Goal: Task Accomplishment & Management: Manage account settings

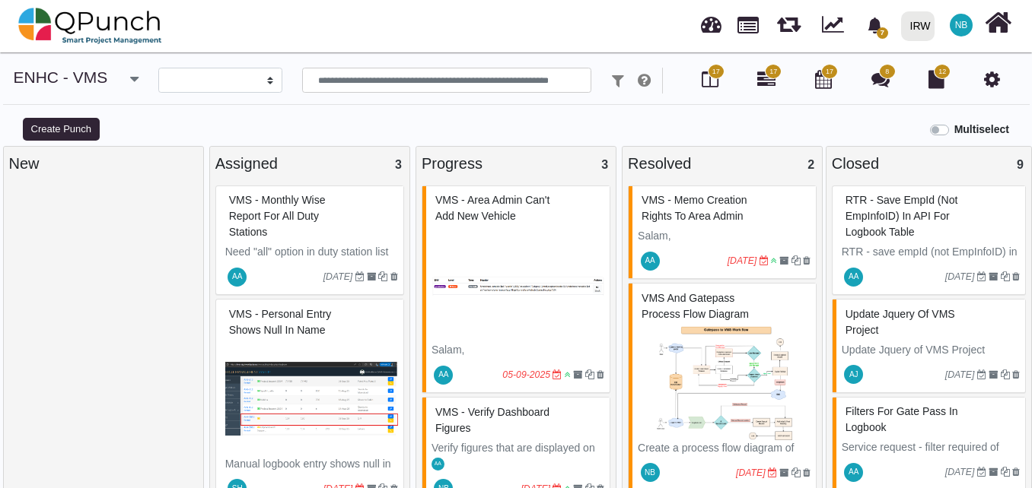
select select
click at [998, 78] on icon at bounding box center [992, 79] width 16 height 18
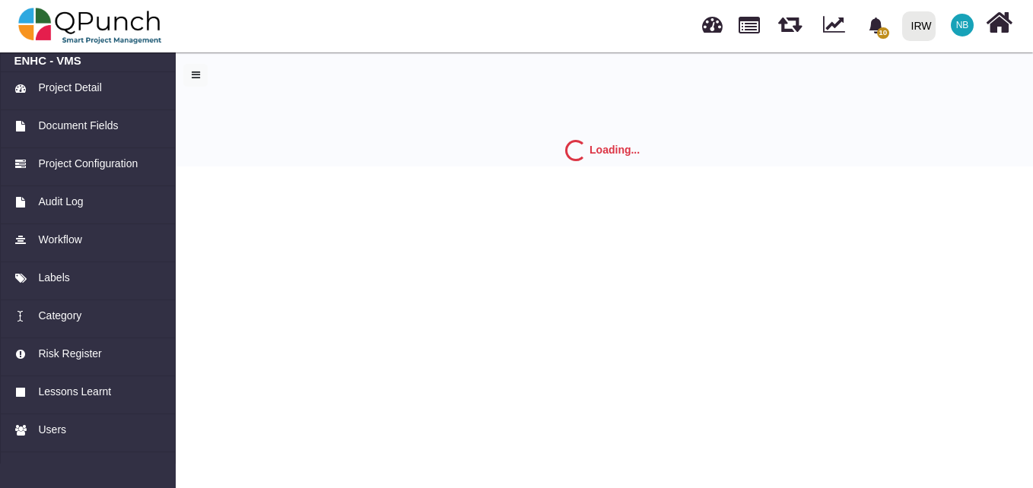
select select "*"
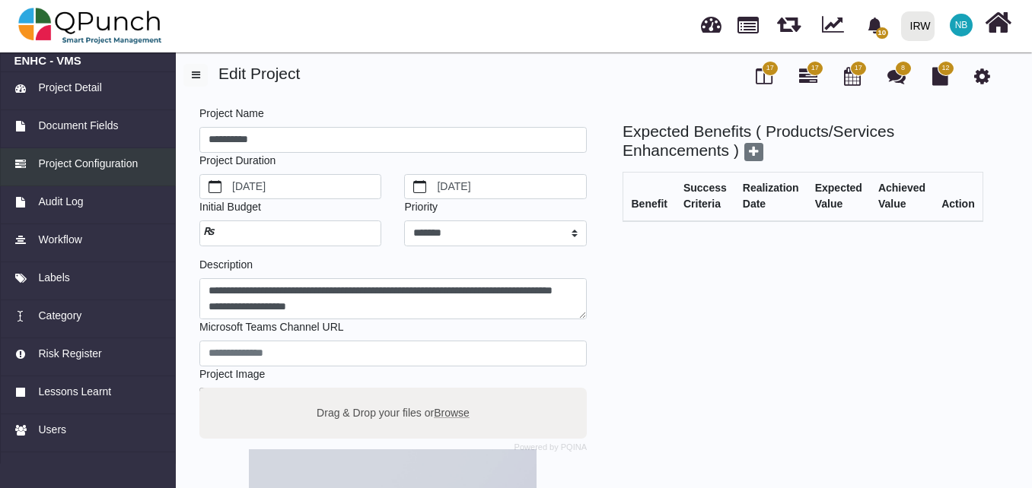
click at [119, 167] on span "Project Configuration" at bounding box center [88, 164] width 100 height 16
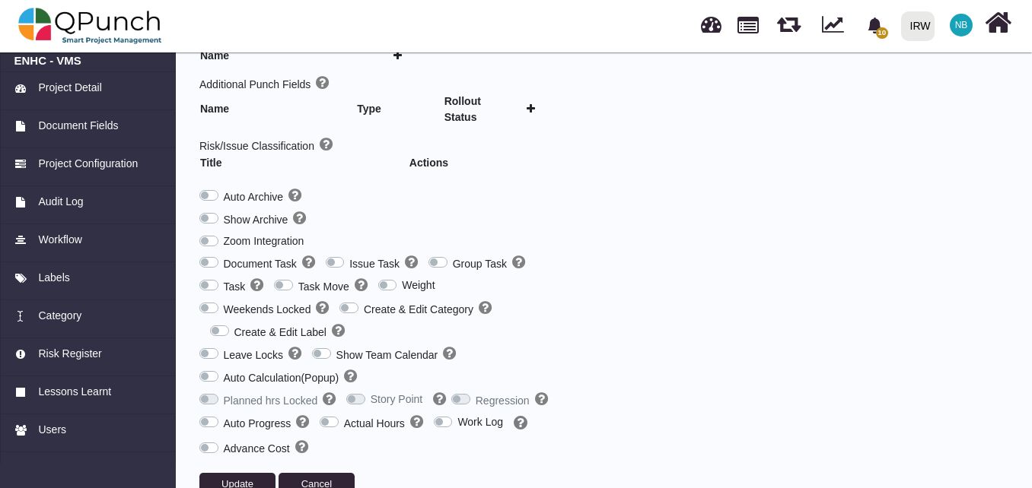
scroll to position [366, 0]
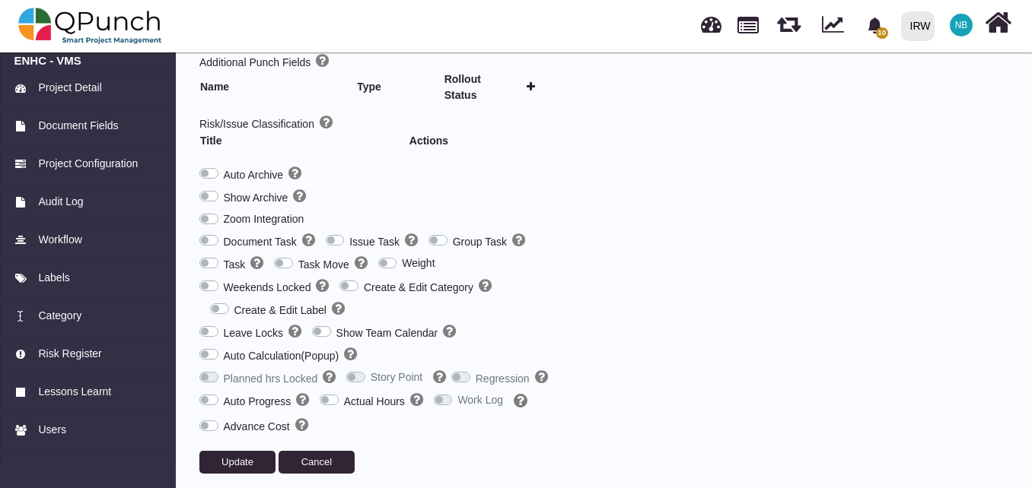
type input "***"
type input "********"
type input "******"
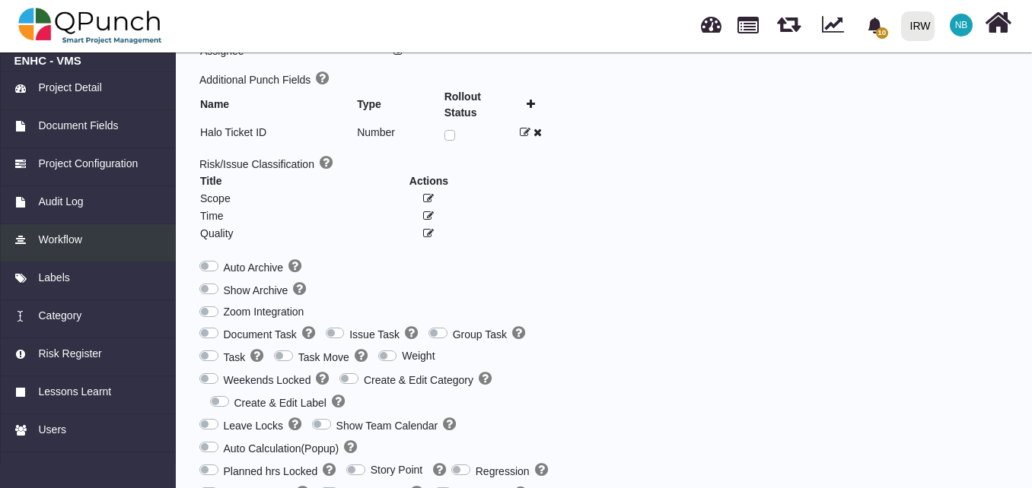
click at [81, 241] on span "Workflow" at bounding box center [59, 240] width 43 height 16
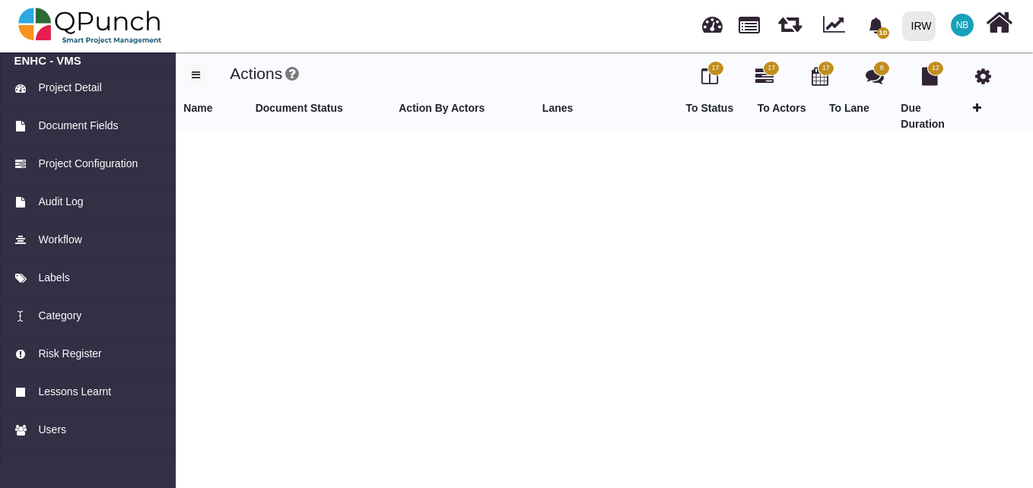
click at [976, 107] on icon at bounding box center [977, 108] width 8 height 11
click at [218, 145] on input "text" at bounding box center [218, 148] width 59 height 21
click at [354, 142] on input "Search for option" at bounding box center [314, 150] width 107 height 17
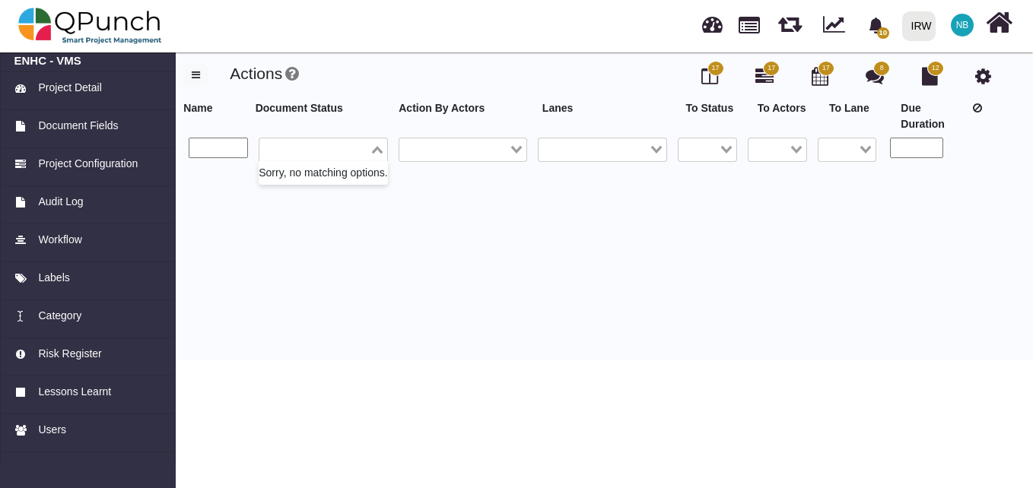
click at [354, 142] on input "Search for option" at bounding box center [314, 150] width 107 height 17
click at [468, 144] on input "Search for option" at bounding box center [454, 150] width 107 height 17
click at [657, 142] on div "Loading..." at bounding box center [657, 148] width 17 height 20
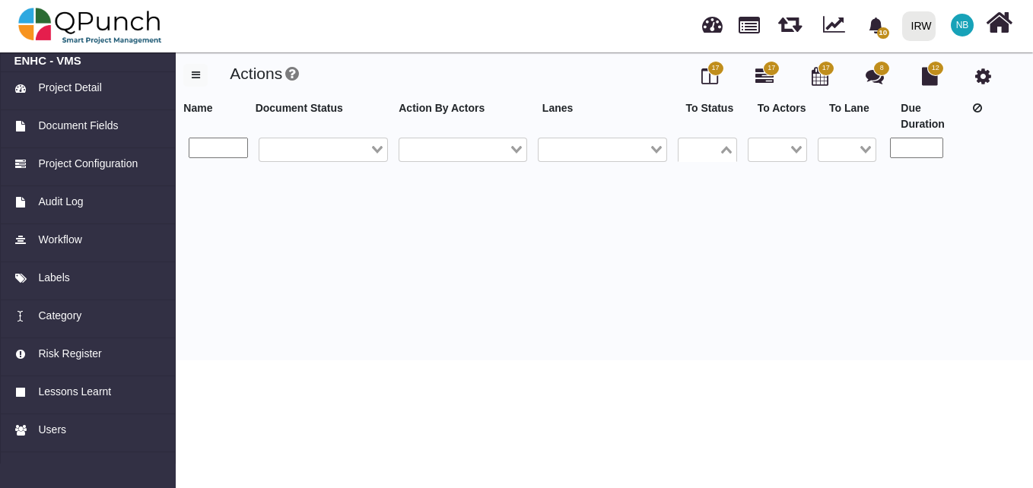
click at [735, 139] on div "Loading..." at bounding box center [727, 148] width 17 height 20
click at [126, 86] on div "Project Detail" at bounding box center [88, 88] width 148 height 16
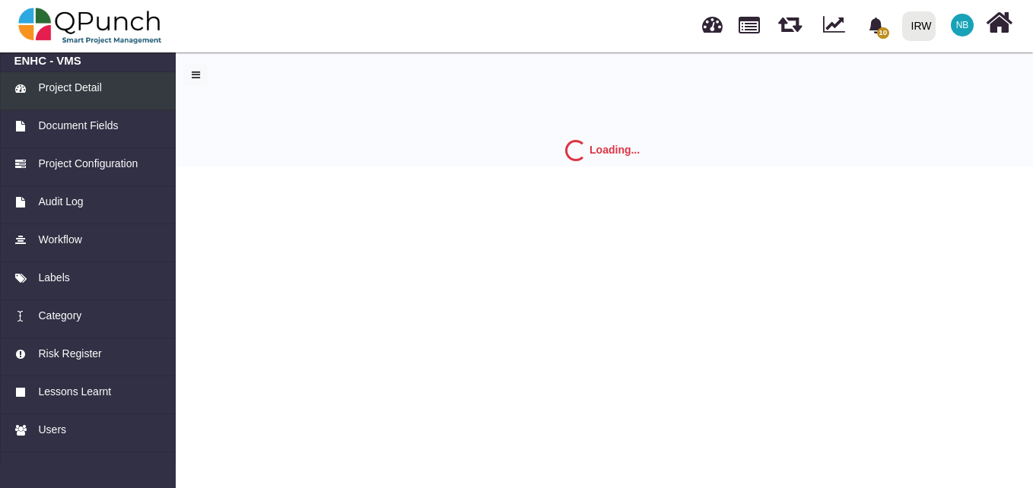
select select "*"
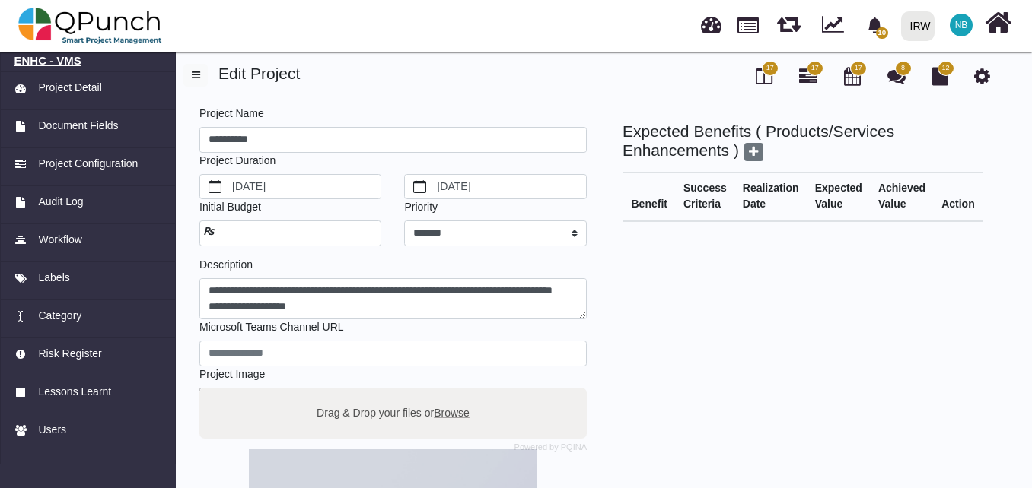
click at [62, 62] on h6 "ENHC - VMS" at bounding box center [88, 61] width 148 height 14
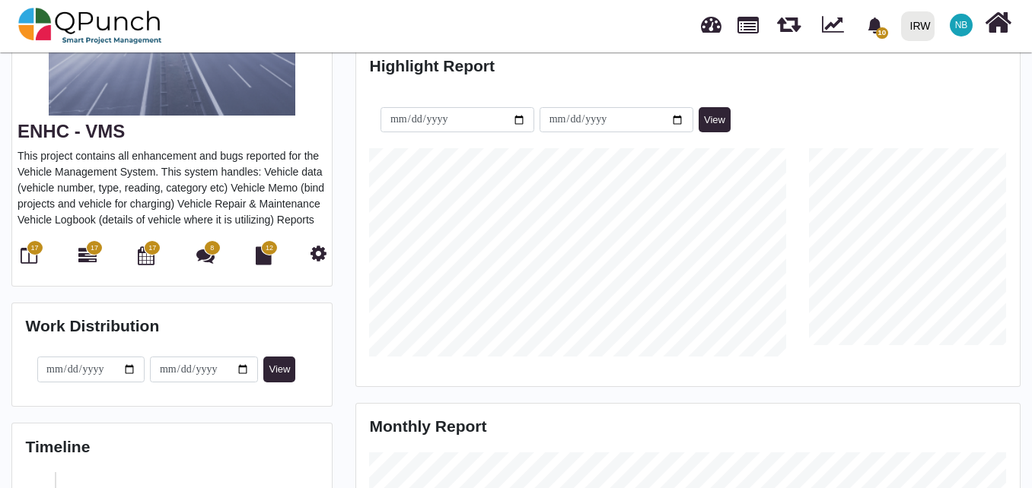
scroll to position [208, 220]
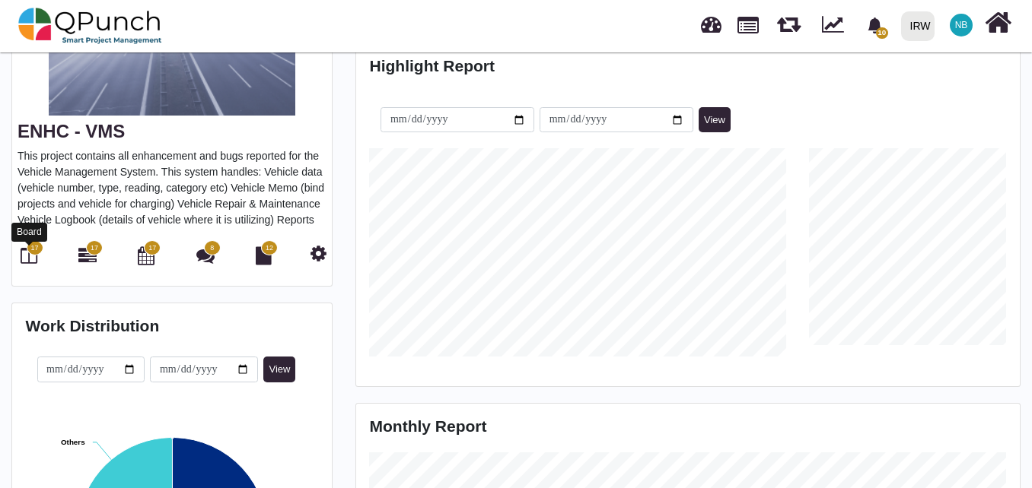
click at [32, 259] on icon at bounding box center [29, 255] width 17 height 18
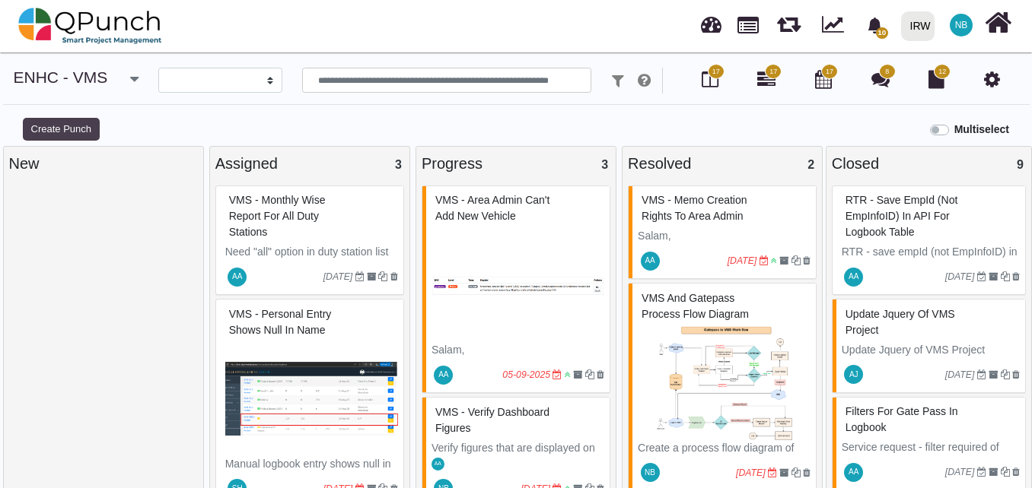
select select
click at [960, 17] on span "NB" at bounding box center [960, 25] width 23 height 23
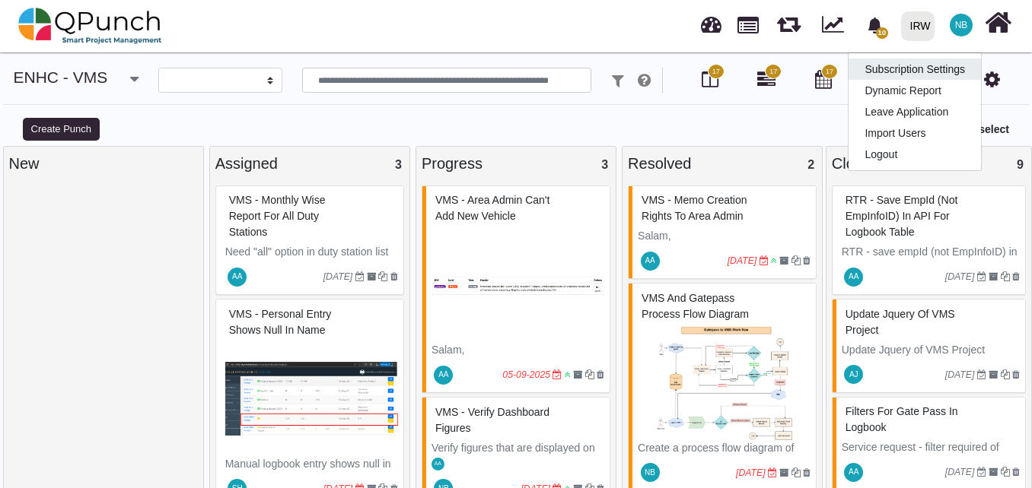
click at [952, 69] on link "Subscription Settings" at bounding box center [914, 69] width 132 height 21
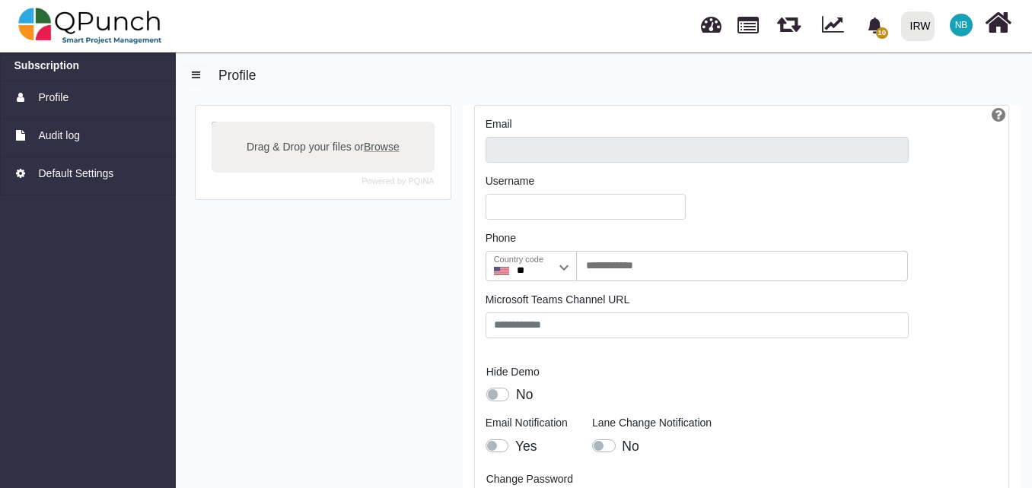
type input "**********"
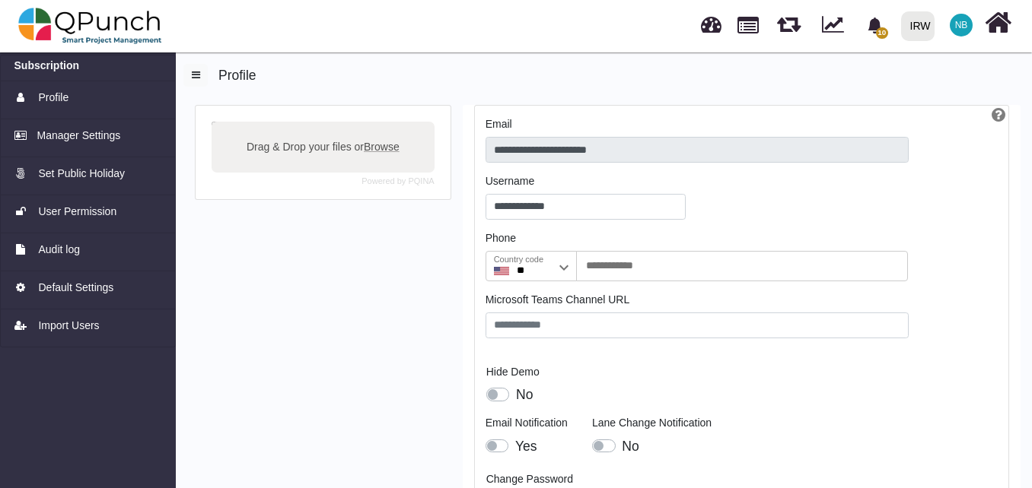
scroll to position [48, 0]
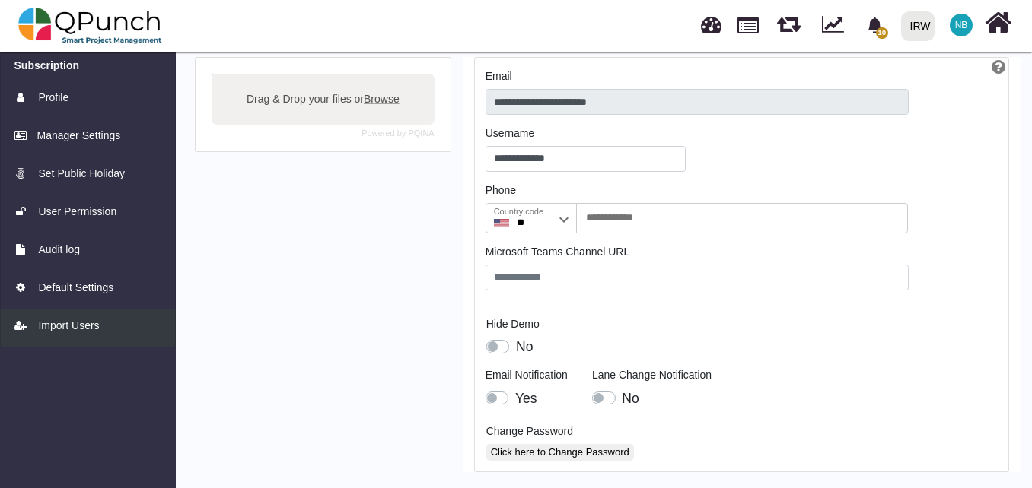
click at [78, 329] on span "Import Users" at bounding box center [68, 326] width 61 height 16
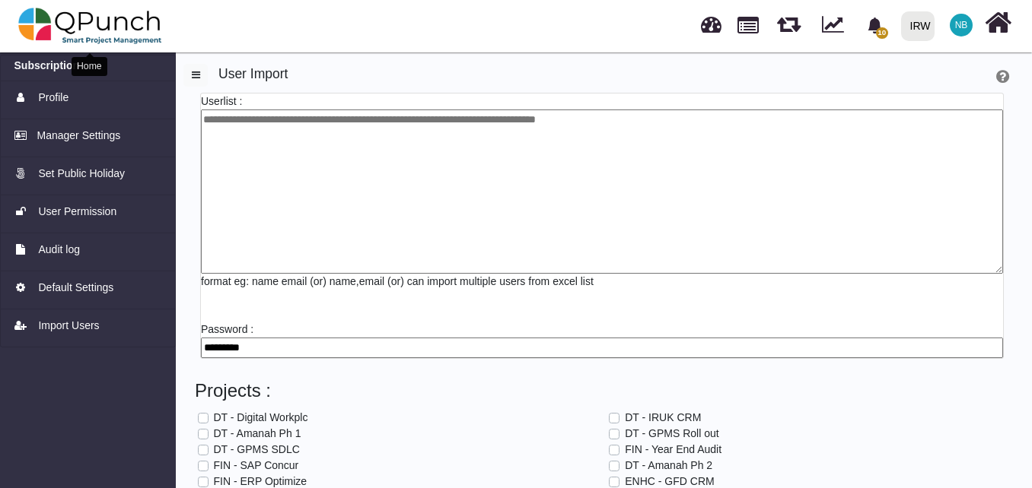
click at [68, 25] on img at bounding box center [90, 26] width 144 height 46
select select "**********"
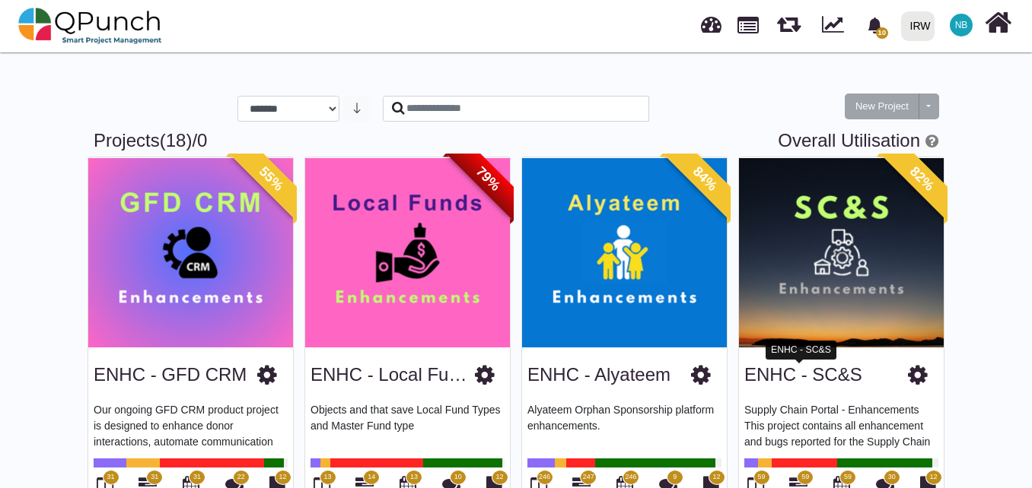
click at [838, 375] on link "ENHC - SC&S" at bounding box center [803, 374] width 118 height 21
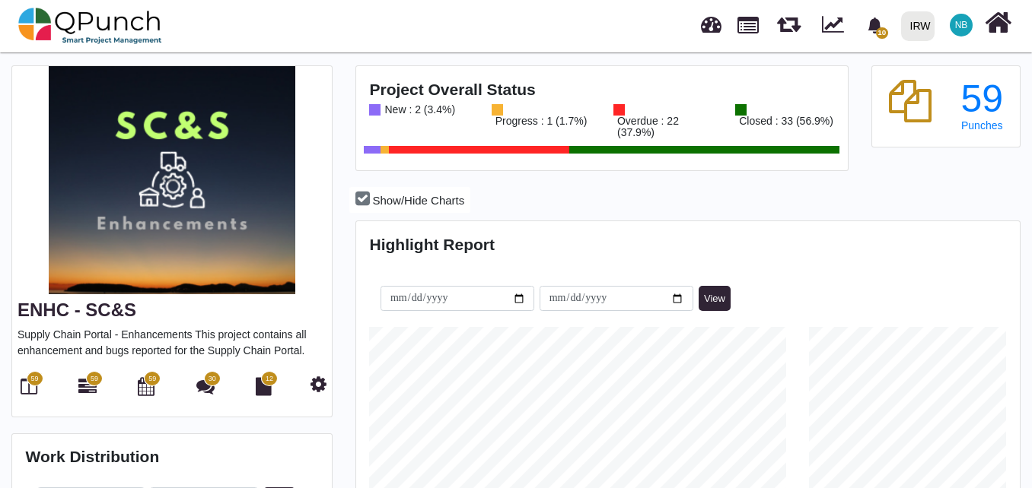
scroll to position [76, 0]
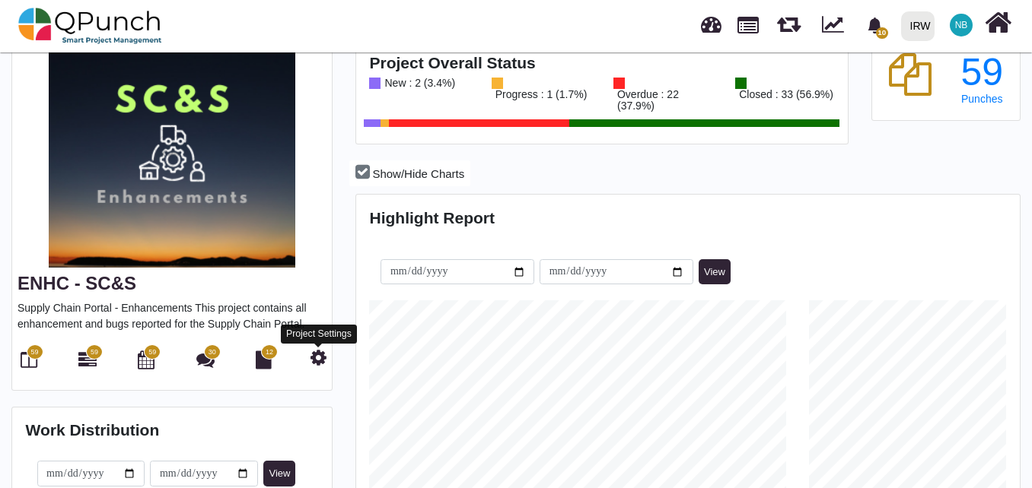
click at [316, 358] on icon at bounding box center [318, 357] width 16 height 18
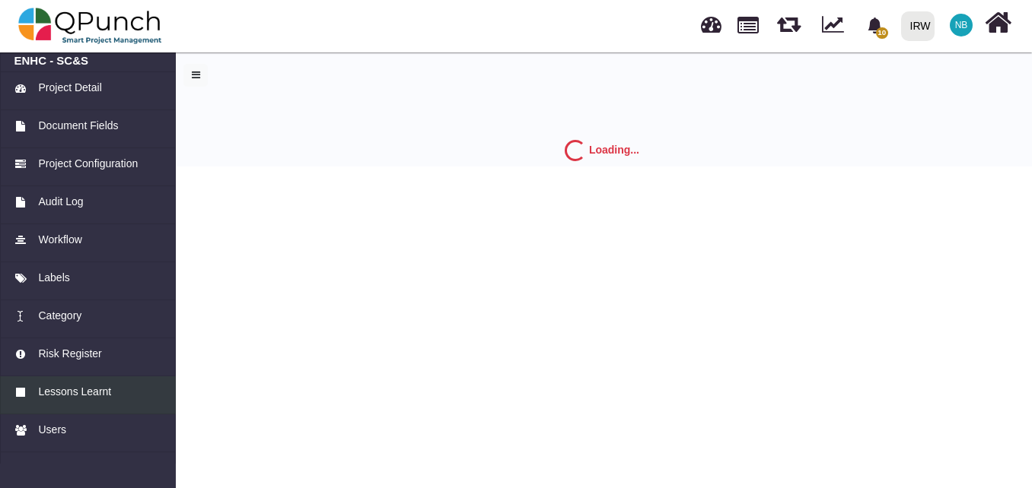
select select "*"
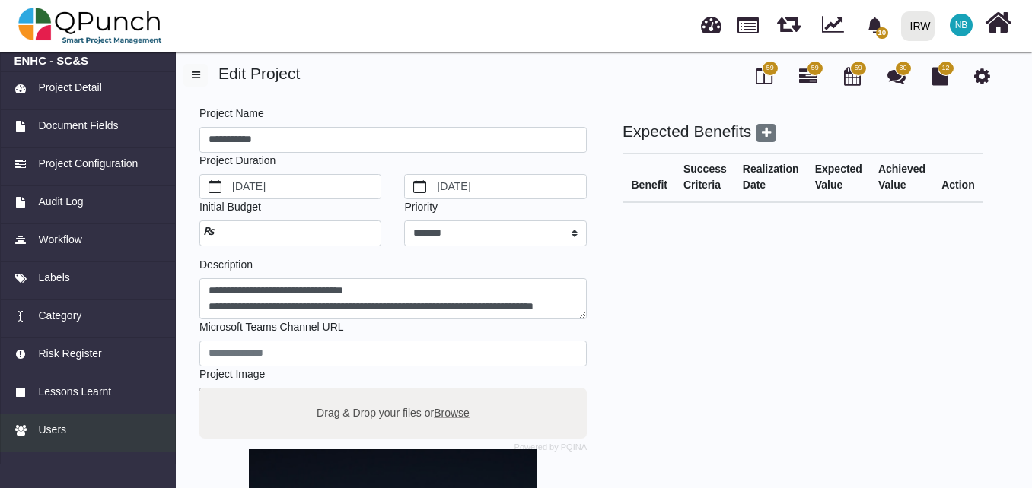
click at [75, 431] on div "Users" at bounding box center [88, 430] width 148 height 16
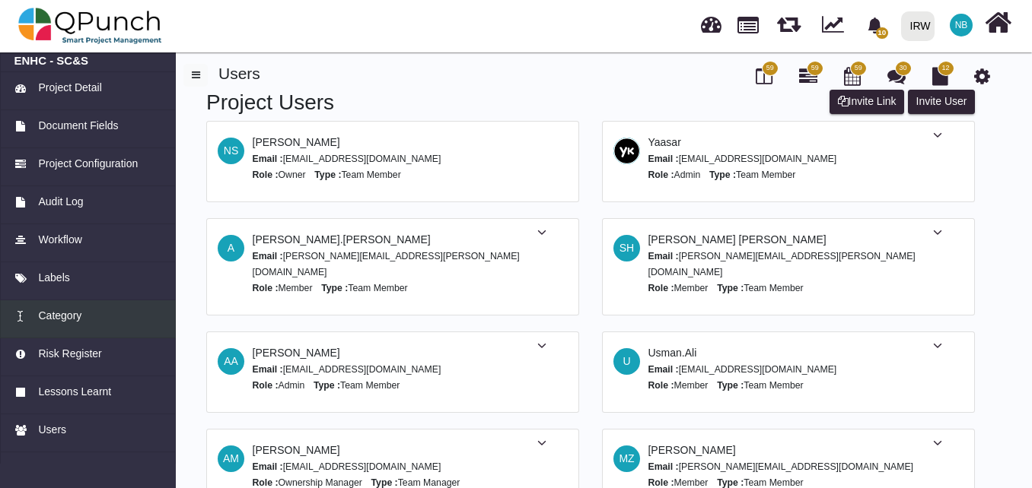
click at [68, 320] on span "Category" at bounding box center [59, 316] width 43 height 16
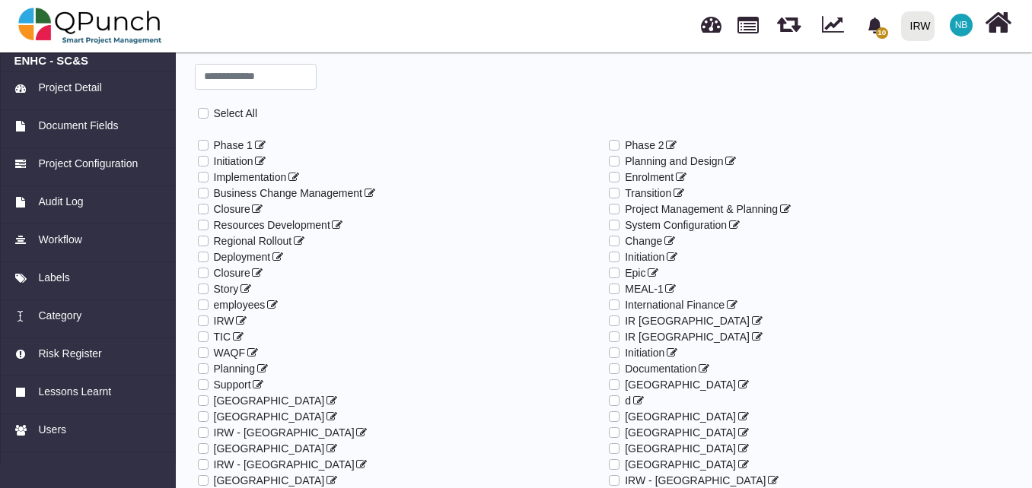
scroll to position [76, 0]
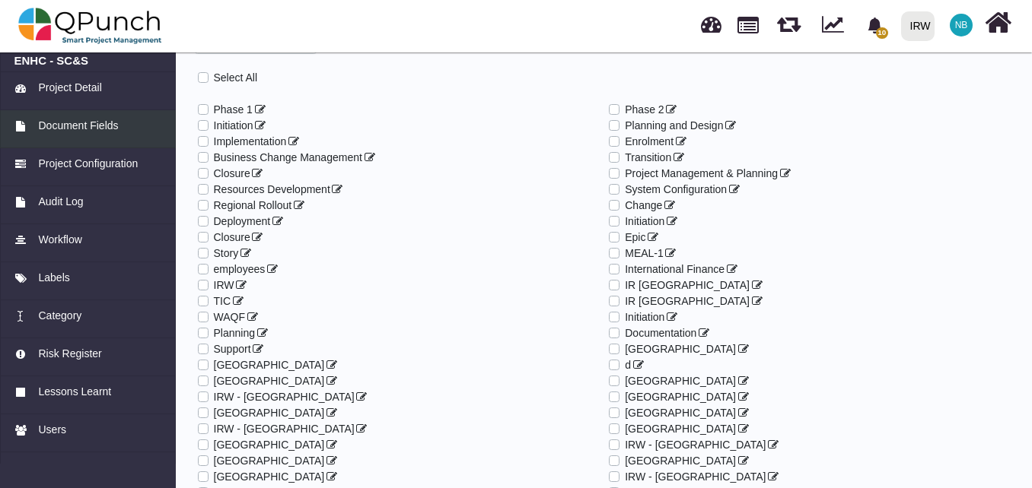
click at [106, 133] on span "Document Fields" at bounding box center [78, 126] width 80 height 16
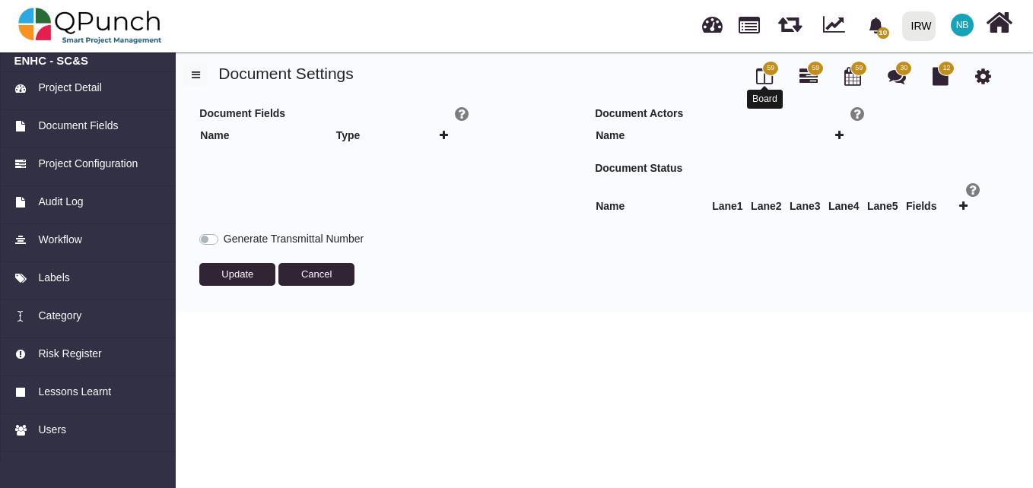
click at [762, 76] on icon at bounding box center [764, 76] width 17 height 18
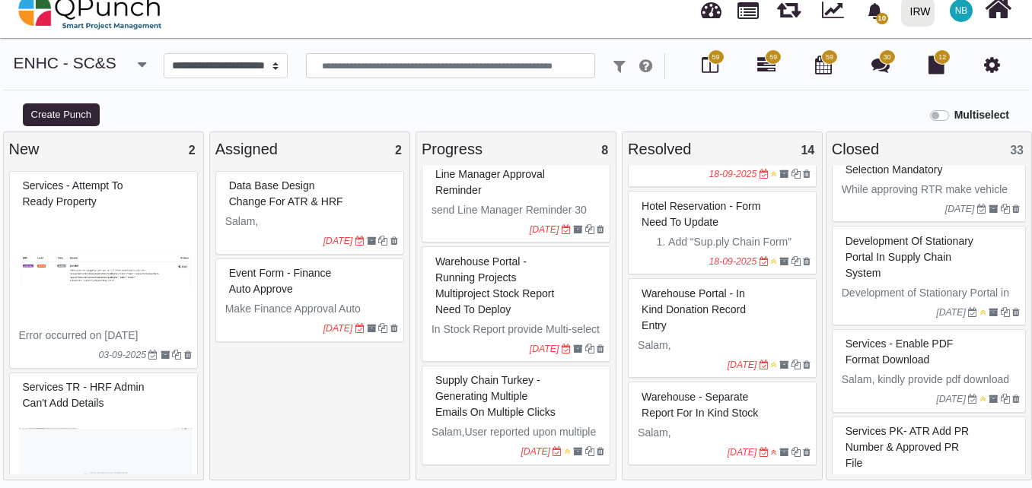
scroll to position [1598, 0]
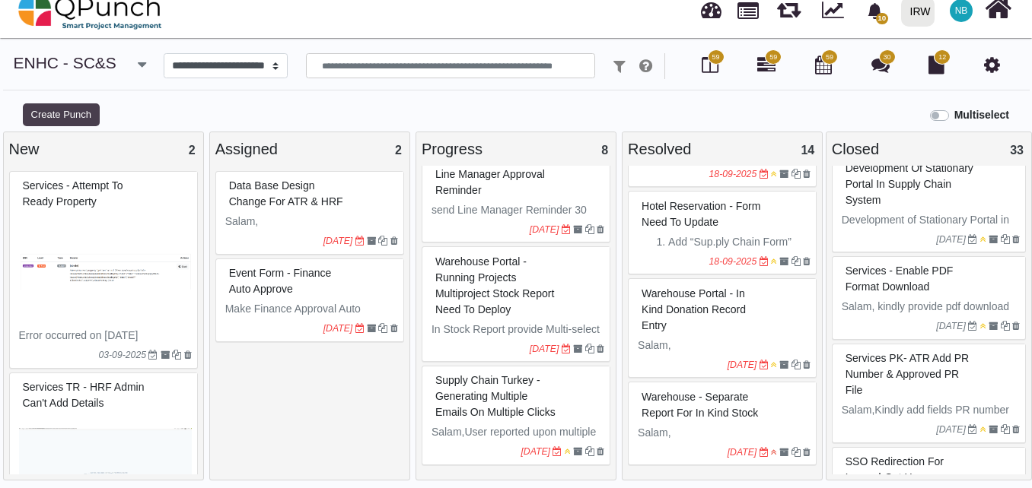
click at [56, 116] on button "Create Punch" at bounding box center [61, 114] width 77 height 23
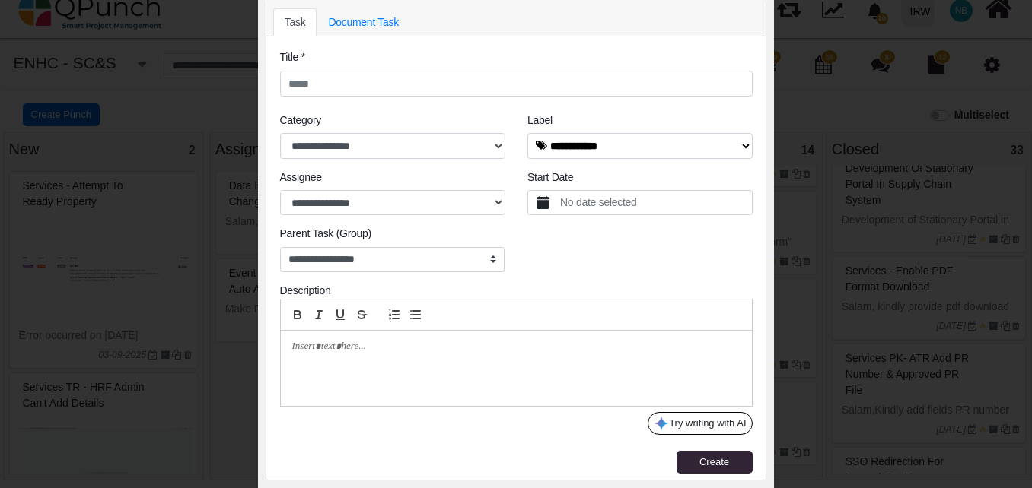
scroll to position [0, 0]
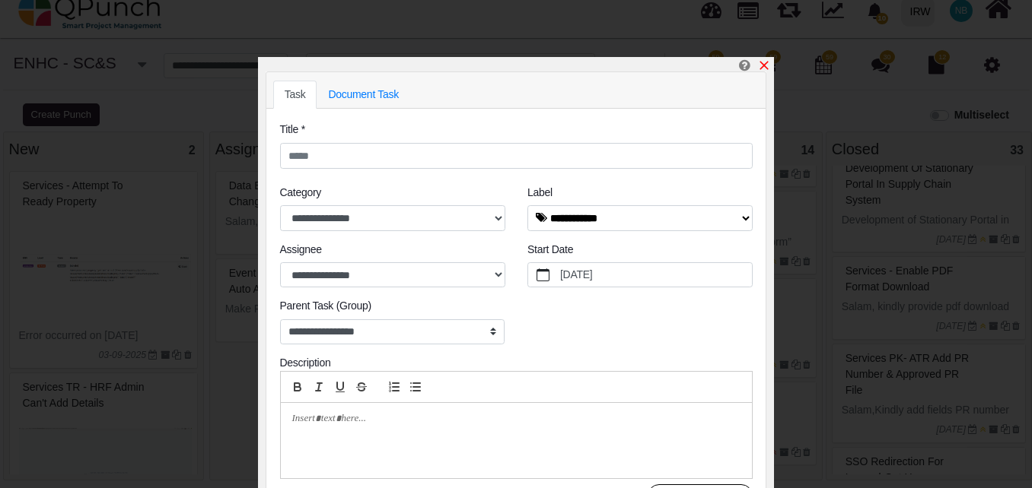
click at [767, 67] on icon "x" at bounding box center [764, 65] width 12 height 12
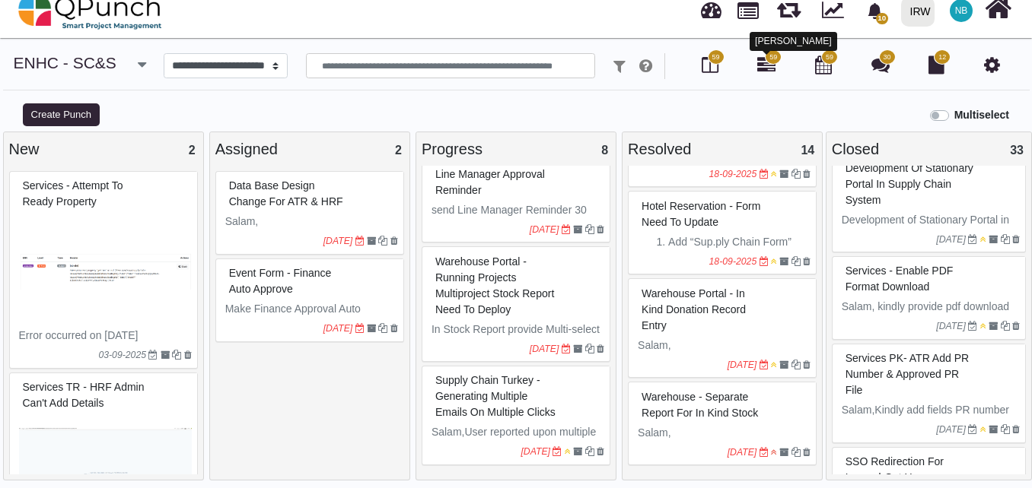
click at [766, 63] on icon at bounding box center [766, 65] width 18 height 18
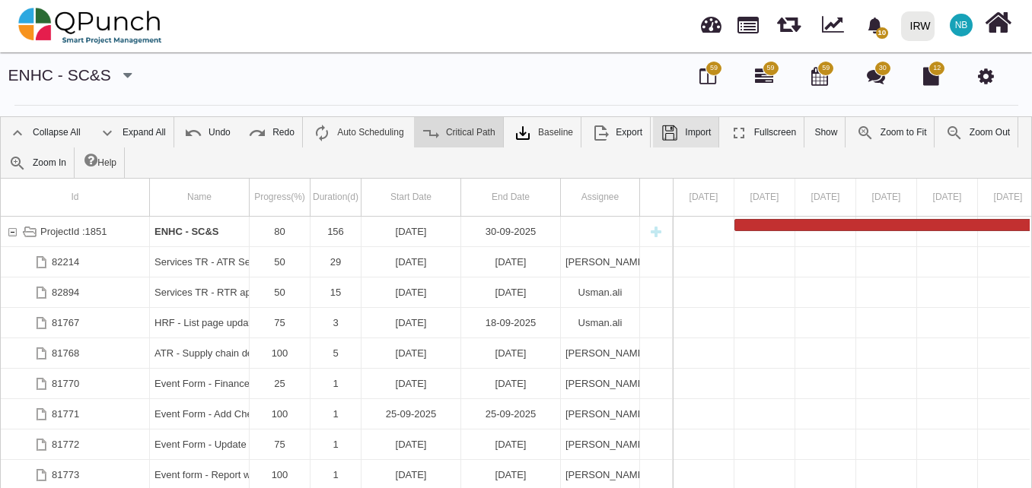
click at [666, 127] on img at bounding box center [669, 133] width 18 height 18
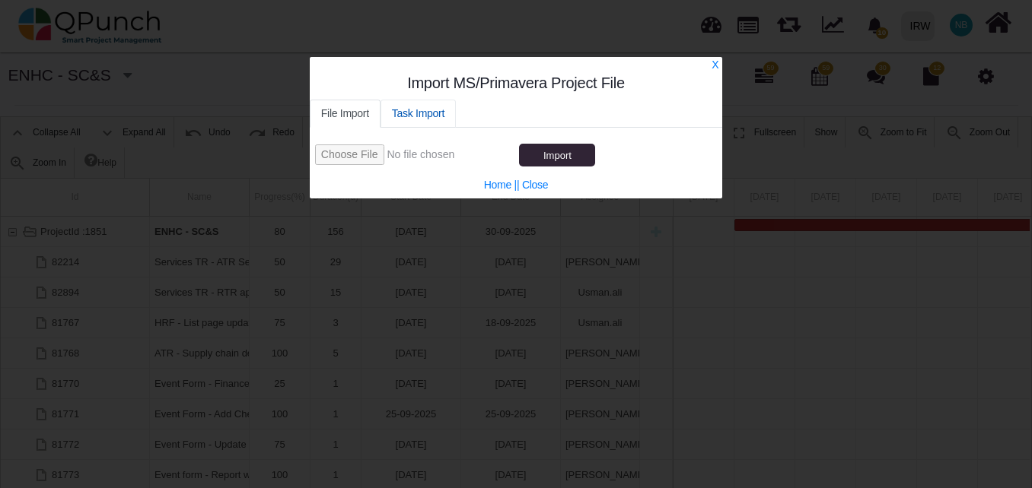
click at [434, 109] on link "Task Import" at bounding box center [417, 114] width 75 height 28
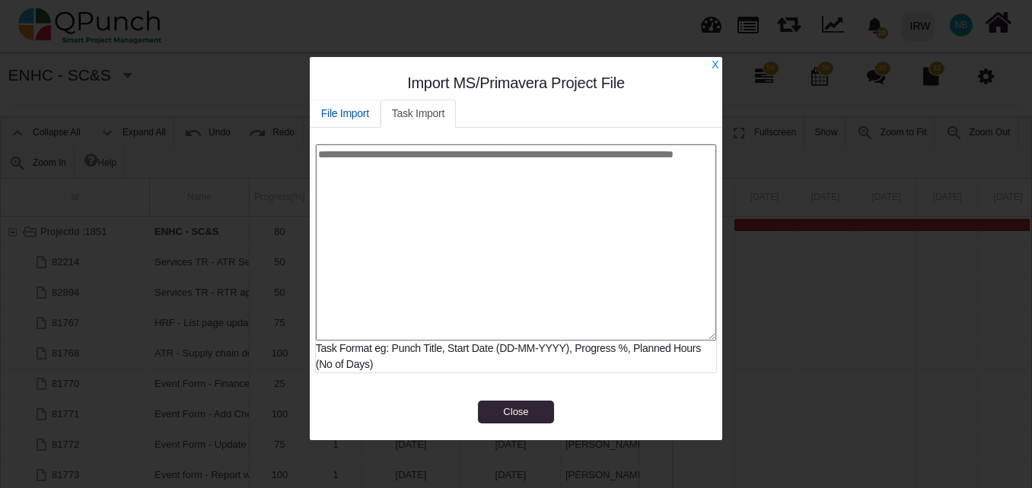
click at [362, 103] on link "File Import" at bounding box center [345, 114] width 71 height 28
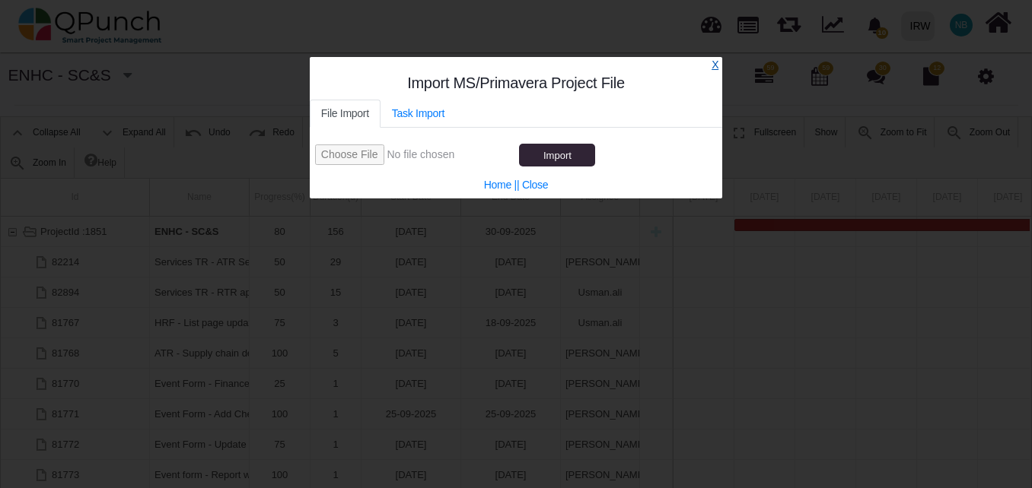
click at [713, 64] on link "X" at bounding box center [714, 65] width 7 height 12
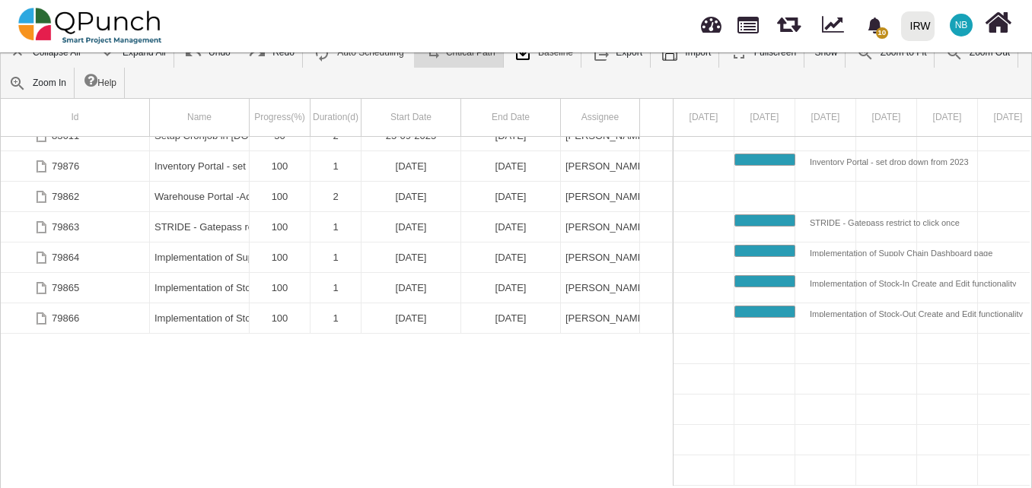
scroll to position [723, 0]
